Goal: Information Seeking & Learning: Learn about a topic

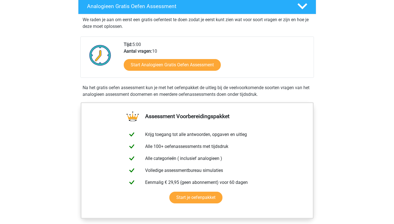
scroll to position [126, 0]
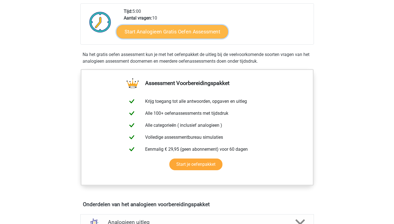
click at [167, 30] on link "Start Analogieen Gratis Oefen Assessment" at bounding box center [173, 31] width 112 height 13
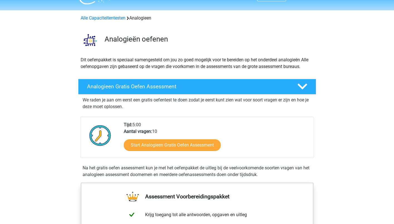
scroll to position [0, 0]
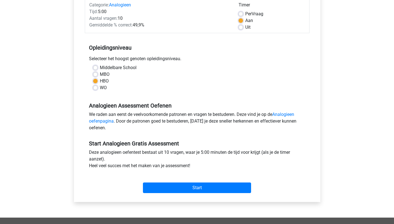
scroll to position [76, 0]
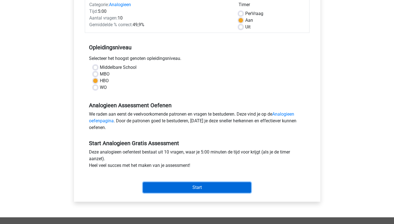
click at [186, 184] on input "Start" at bounding box center [197, 187] width 108 height 11
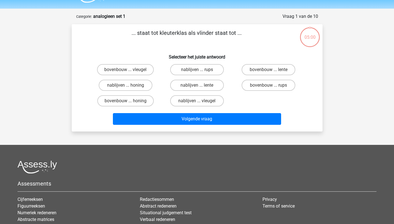
scroll to position [17, 0]
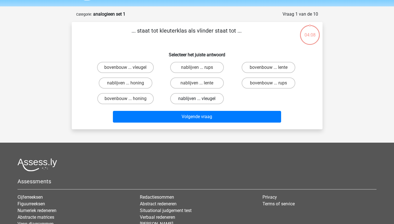
click at [190, 97] on label "nablijven ... vleugel" at bounding box center [197, 98] width 54 height 11
click at [197, 98] on input "nablijven ... vleugel" at bounding box center [199, 100] width 4 height 4
radio input "true"
click at [131, 66] on label "bovenbouw ... vleugel" at bounding box center [125, 67] width 57 height 11
click at [129, 67] on input "bovenbouw ... vleugel" at bounding box center [127, 69] width 4 height 4
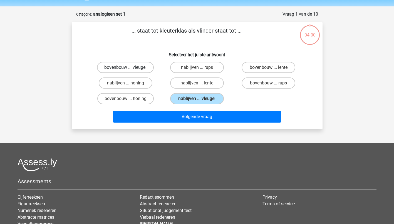
radio input "true"
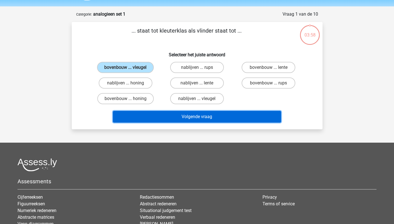
click at [201, 117] on button "Volgende vraag" at bounding box center [197, 117] width 168 height 12
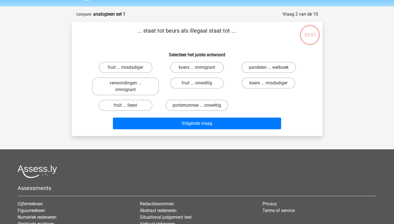
scroll to position [28, 0]
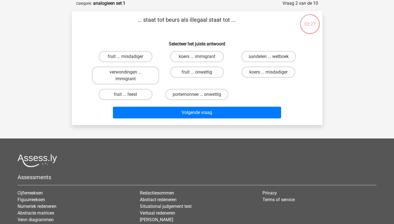
drag, startPoint x: 253, startPoint y: 88, endPoint x: 157, endPoint y: 137, distance: 107.8
click at [157, 137] on div "Registreer Nederlands English" at bounding box center [197, 128] width 394 height 313
click at [194, 56] on label "koers ... immigrant" at bounding box center [197, 56] width 54 height 11
click at [197, 56] on input "koers ... immigrant" at bounding box center [199, 58] width 4 height 4
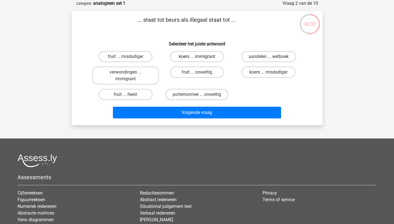
radio input "true"
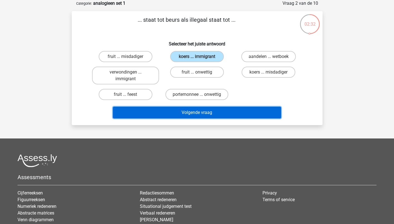
click at [201, 108] on button "Volgende vraag" at bounding box center [197, 113] width 168 height 12
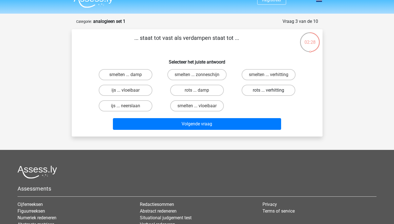
scroll to position [11, 0]
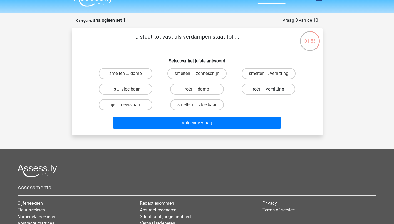
click at [263, 89] on label "rots ... verhitting" at bounding box center [269, 88] width 54 height 11
click at [269, 89] on input "rots ... verhitting" at bounding box center [271, 91] width 4 height 4
radio input "true"
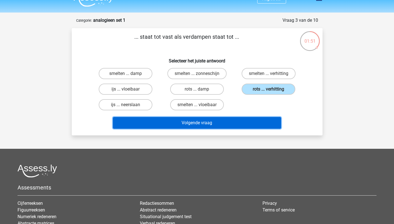
click at [205, 127] on button "Volgende vraag" at bounding box center [197, 123] width 168 height 12
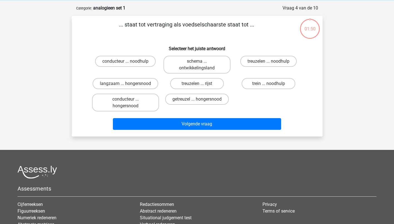
scroll to position [28, 0]
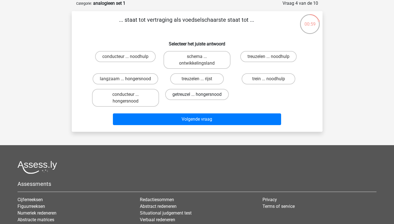
click at [206, 92] on label "getreuzel ... hongersnood" at bounding box center [197, 94] width 64 height 11
click at [201, 94] on input "getreuzel ... hongersnood" at bounding box center [199, 96] width 4 height 4
radio input "true"
click at [264, 93] on div "conducteur ... noodhulp schema ... ontwikkelingsland treuzelen ... noodhulp lan…" at bounding box center [197, 79] width 215 height 60
click at [264, 58] on label "treuzelen ... noodhulp" at bounding box center [268, 56] width 56 height 11
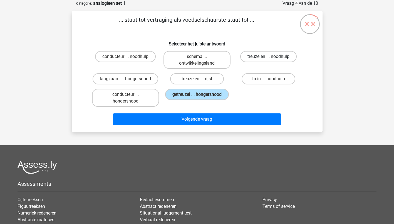
click at [269, 58] on input "treuzelen ... noodhulp" at bounding box center [271, 58] width 4 height 4
radio input "true"
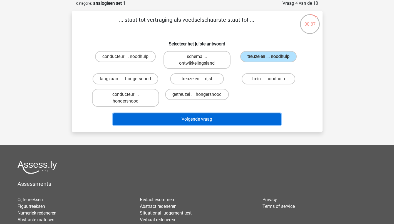
click at [207, 119] on button "Volgende vraag" at bounding box center [197, 119] width 168 height 12
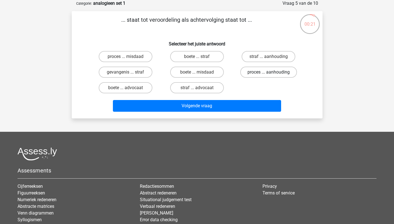
click at [257, 74] on label "proces ... aanhouding" at bounding box center [268, 71] width 57 height 11
click at [269, 74] on input "proces ... aanhouding" at bounding box center [271, 74] width 4 height 4
radio input "true"
click at [261, 54] on label "straf ... aanhouding" at bounding box center [269, 56] width 54 height 11
click at [269, 56] on input "straf ... aanhouding" at bounding box center [271, 58] width 4 height 4
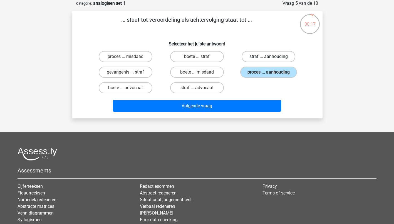
radio input "true"
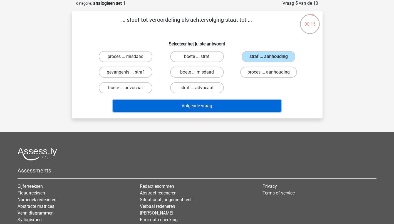
click at [219, 105] on button "Volgende vraag" at bounding box center [197, 106] width 168 height 12
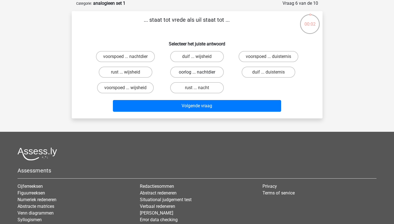
click at [198, 68] on label "oorlog ... nachtdier" at bounding box center [197, 71] width 54 height 11
click at [198, 72] on input "oorlog ... nachtdier" at bounding box center [199, 74] width 4 height 4
radio input "true"
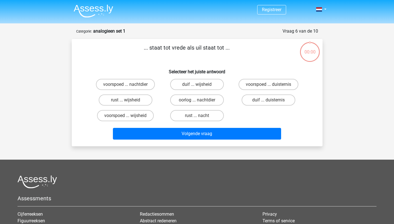
scroll to position [28, 0]
